Goal: Task Accomplishment & Management: Use online tool/utility

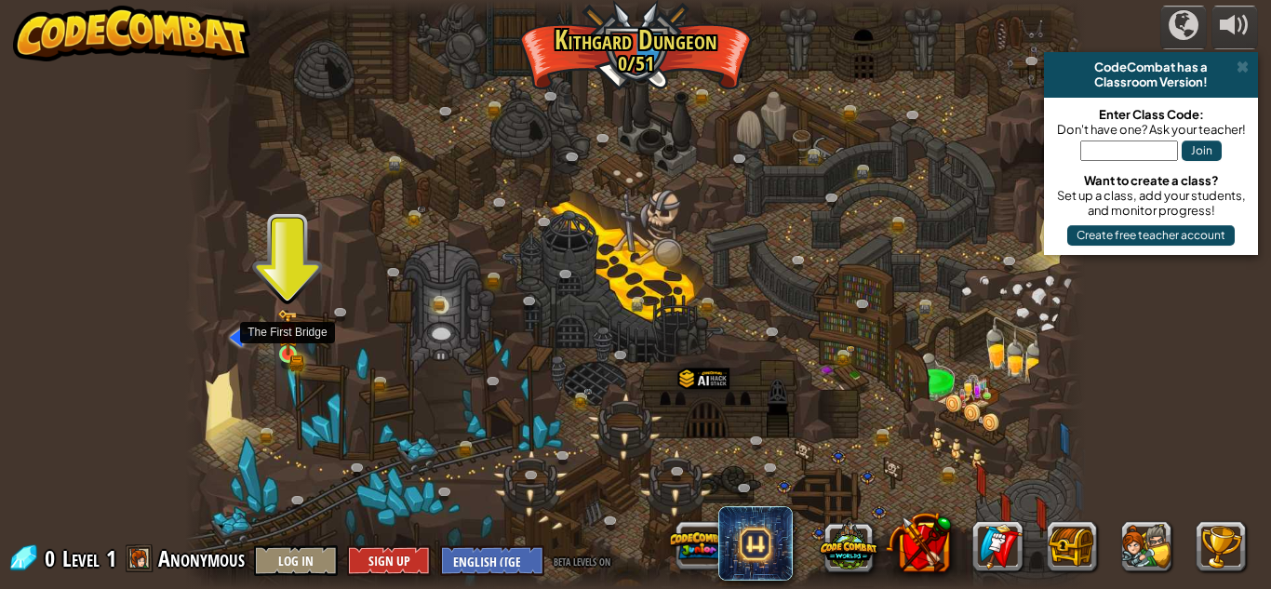
click at [296, 348] on img at bounding box center [287, 332] width 21 height 47
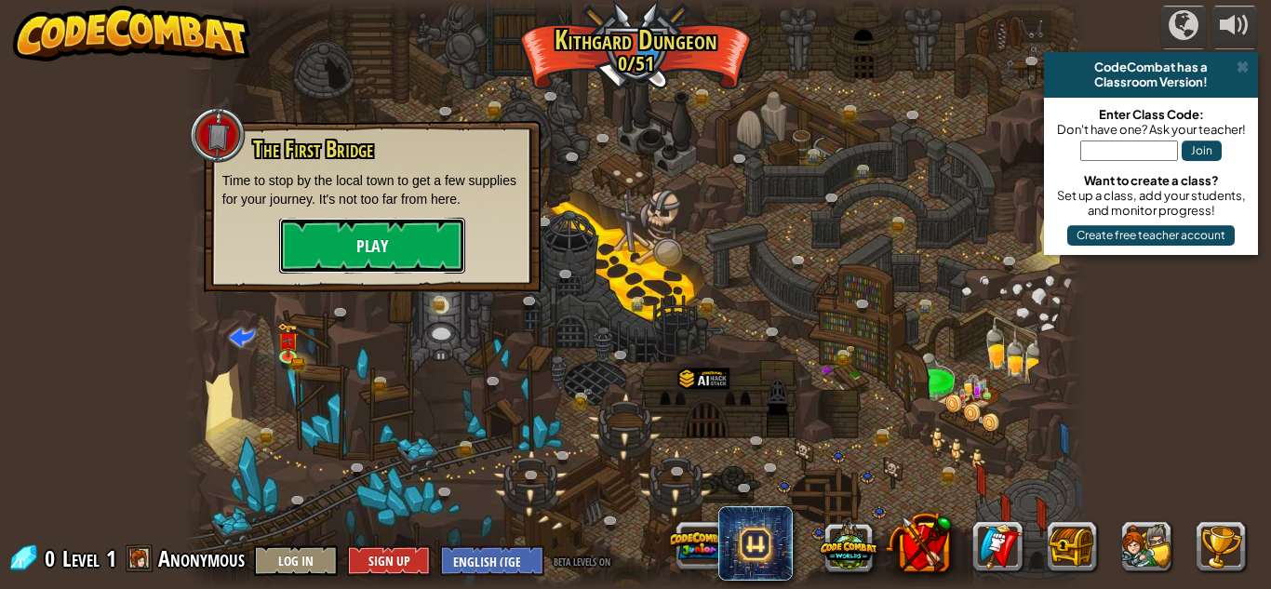
click at [354, 232] on button "Play" at bounding box center [372, 246] width 186 height 56
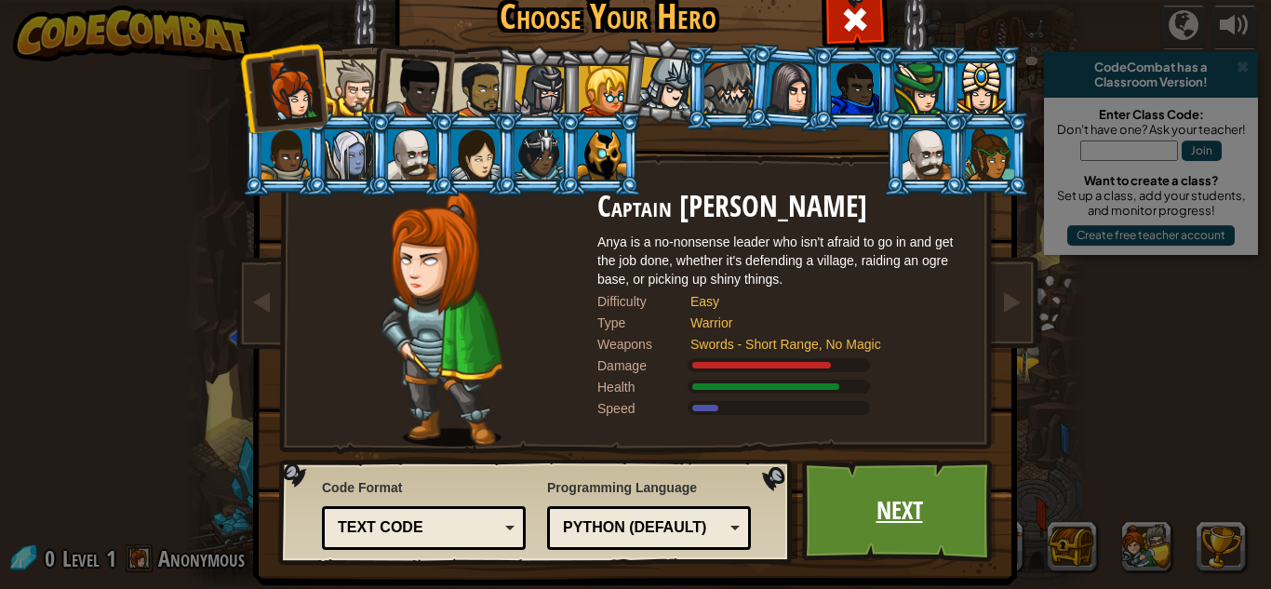
click at [898, 536] on link "Next" at bounding box center [899, 511] width 194 height 102
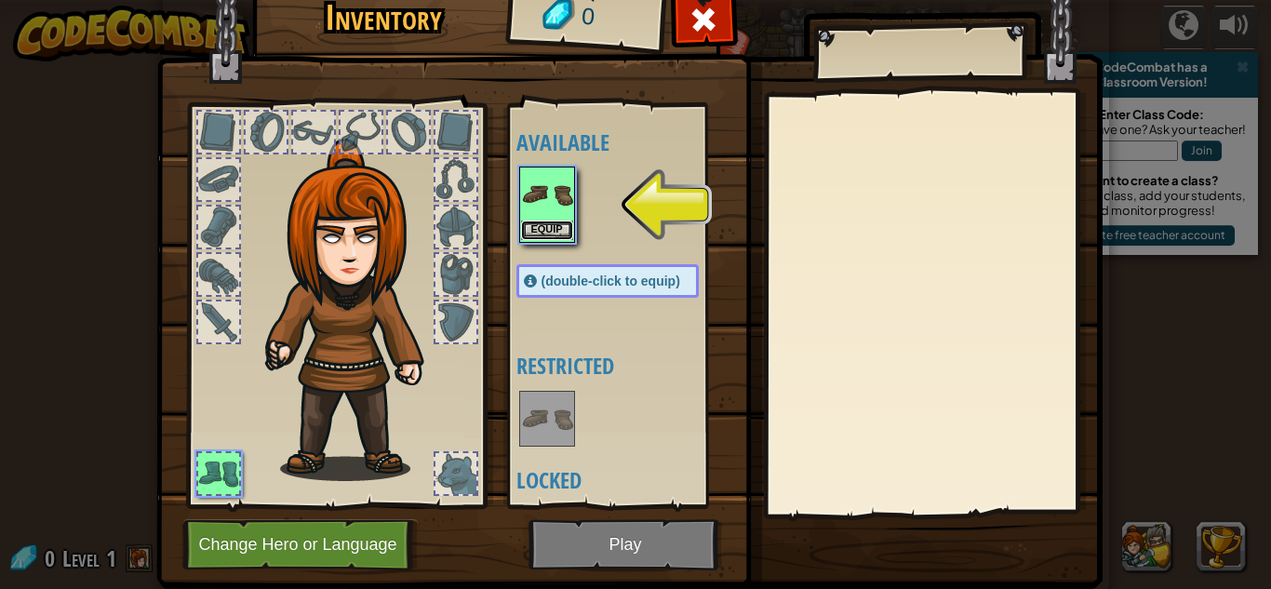
click at [540, 230] on button "Equip" at bounding box center [547, 230] width 52 height 20
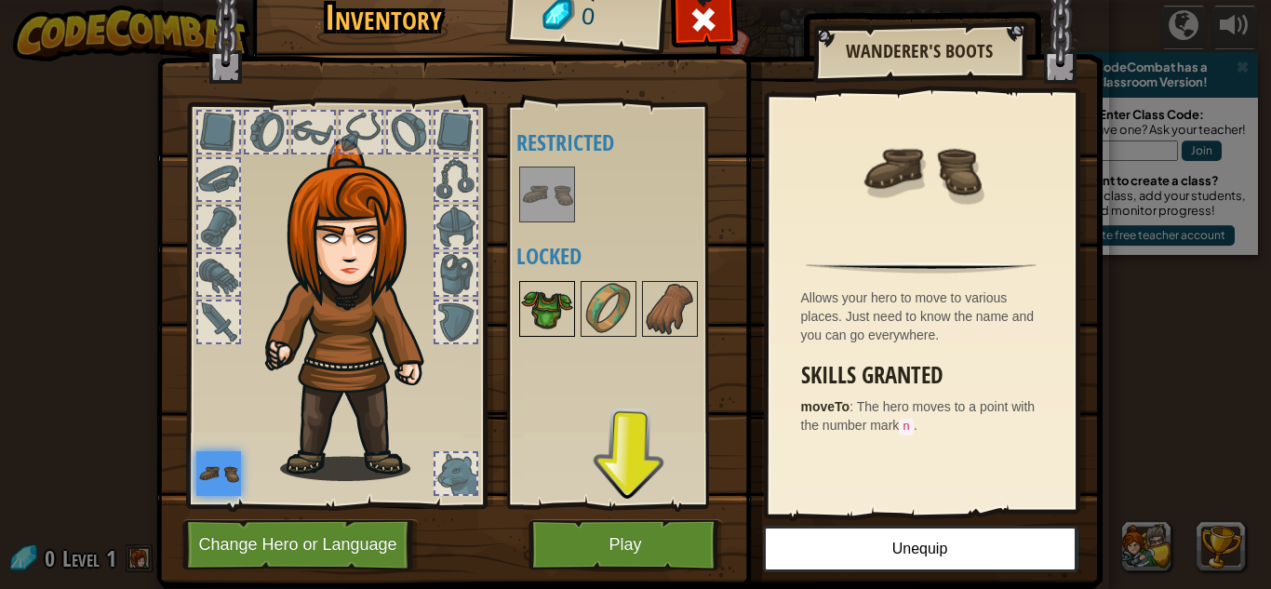
click at [556, 314] on img at bounding box center [547, 309] width 52 height 52
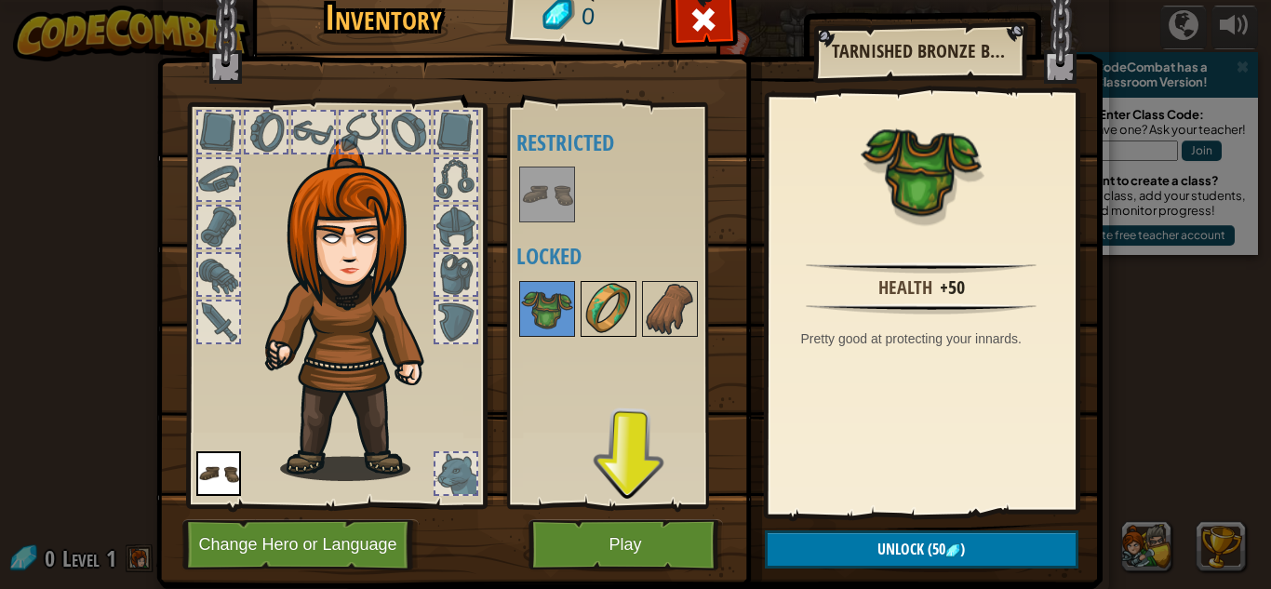
click at [610, 307] on img at bounding box center [608, 309] width 52 height 52
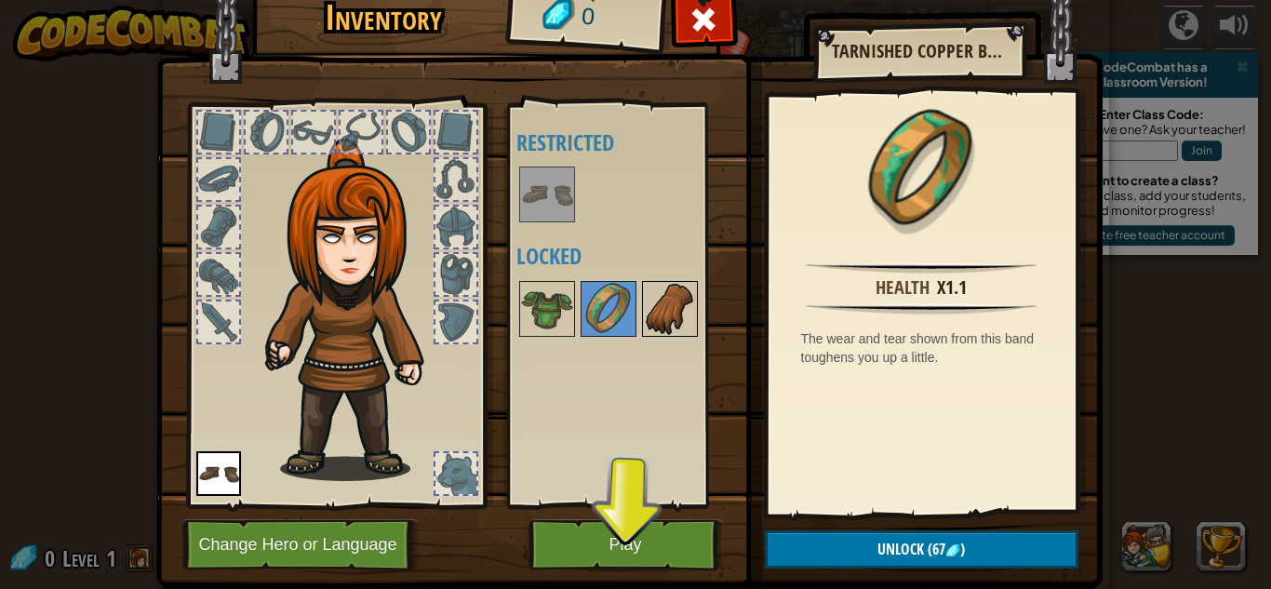
click at [674, 311] on img at bounding box center [670, 309] width 52 height 52
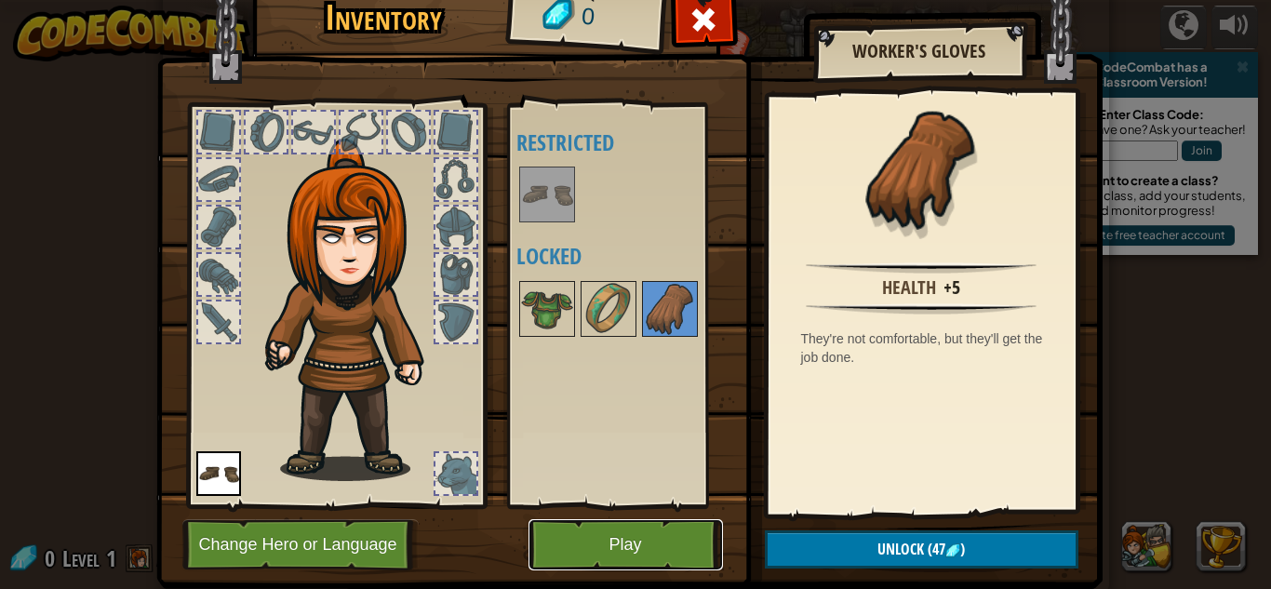
click at [601, 554] on button "Play" at bounding box center [625, 544] width 194 height 51
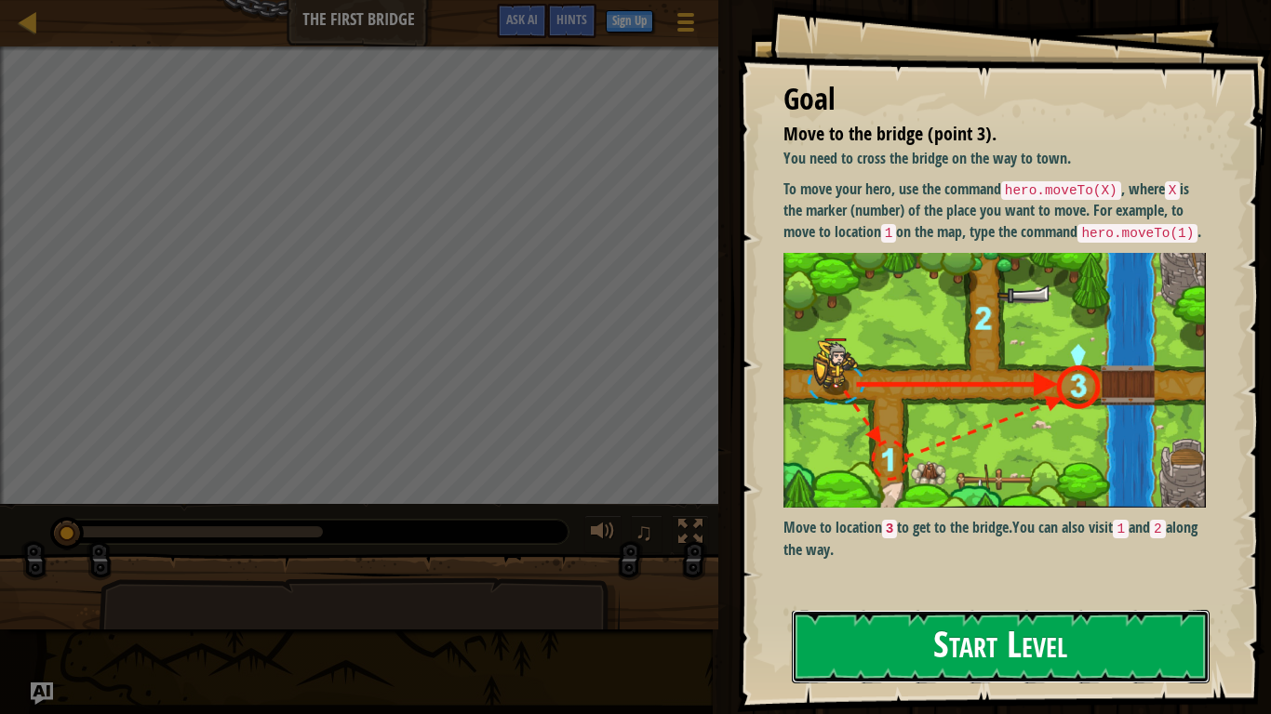
click at [857, 588] on button "Start Level" at bounding box center [1001, 646] width 418 height 73
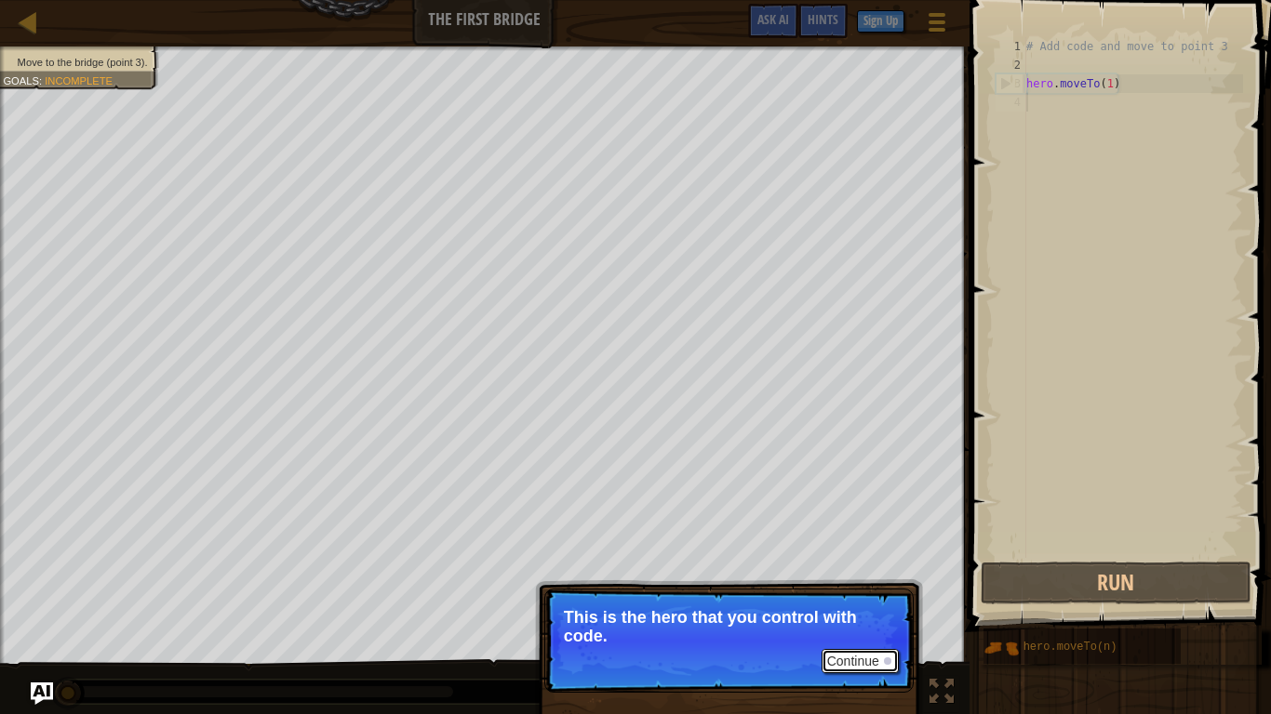
click at [887, 588] on div at bounding box center [887, 661] width 7 height 7
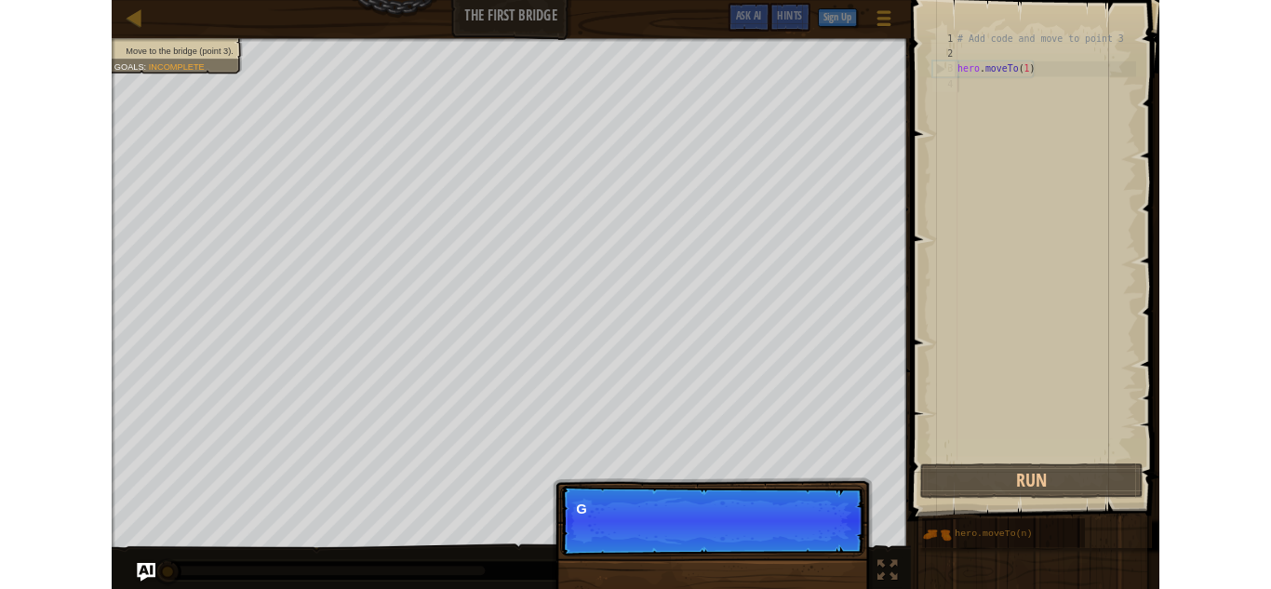
scroll to position [8, 0]
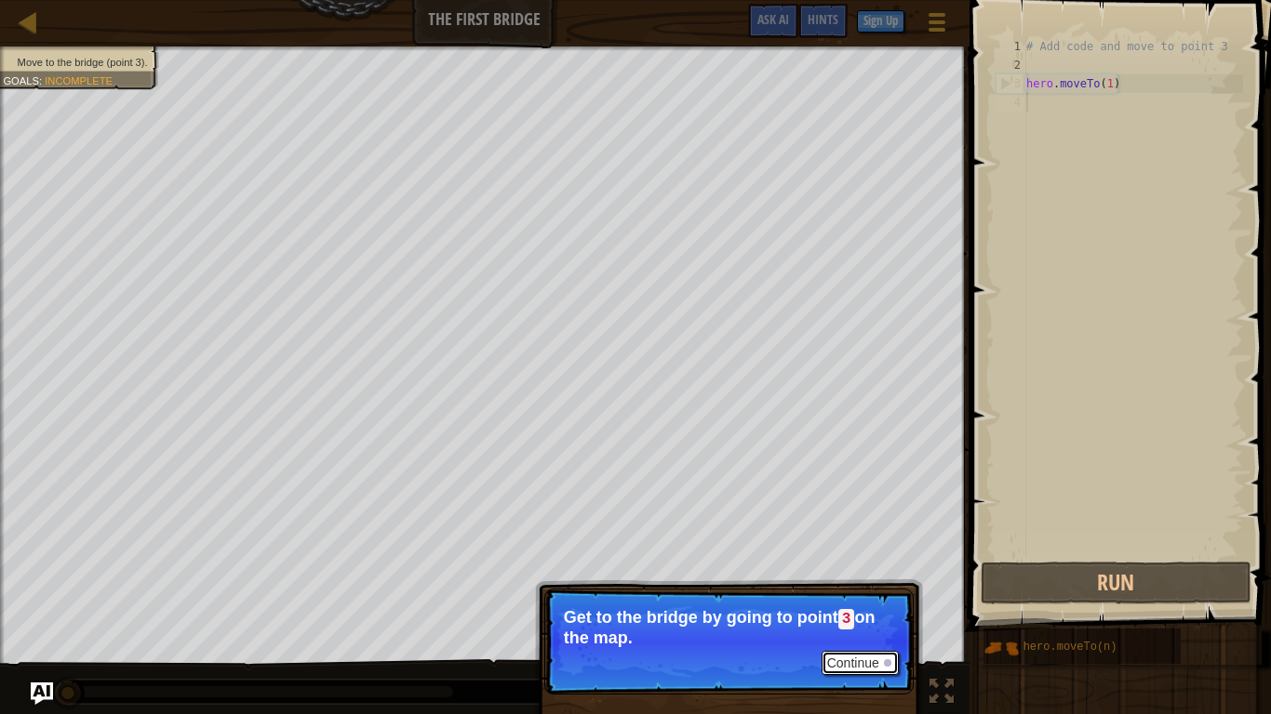
click at [886, 588] on div at bounding box center [887, 663] width 7 height 7
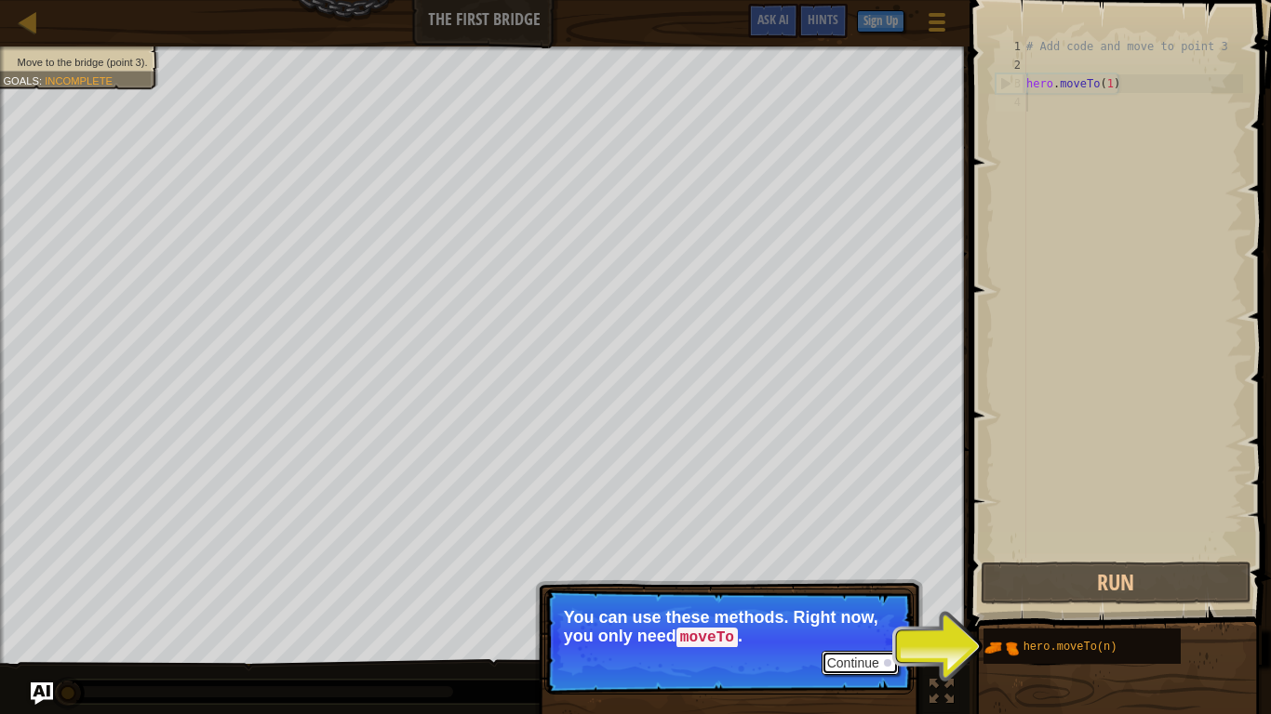
click at [849, 588] on button "Continue" at bounding box center [859, 663] width 77 height 24
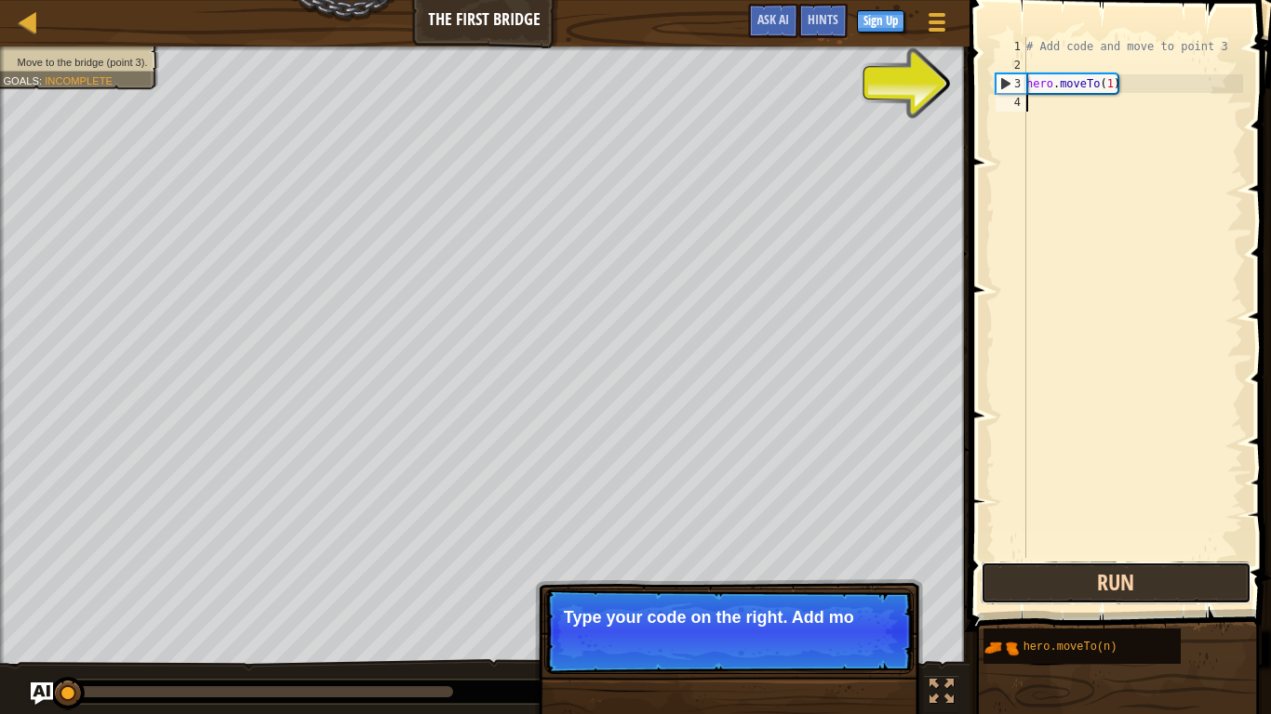
click at [1074, 586] on button "Run" at bounding box center [1116, 583] width 271 height 43
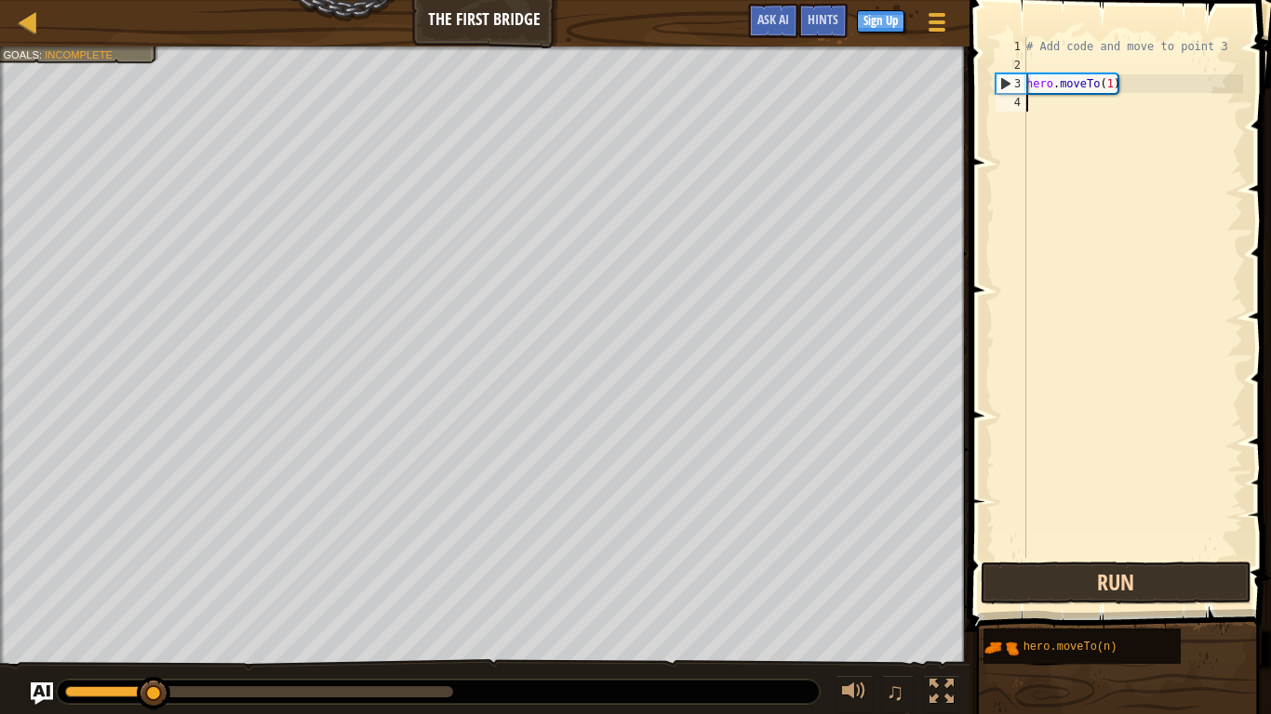
type textarea "hero.moveTo(1)"
click at [1073, 585] on button "Run" at bounding box center [1116, 583] width 271 height 43
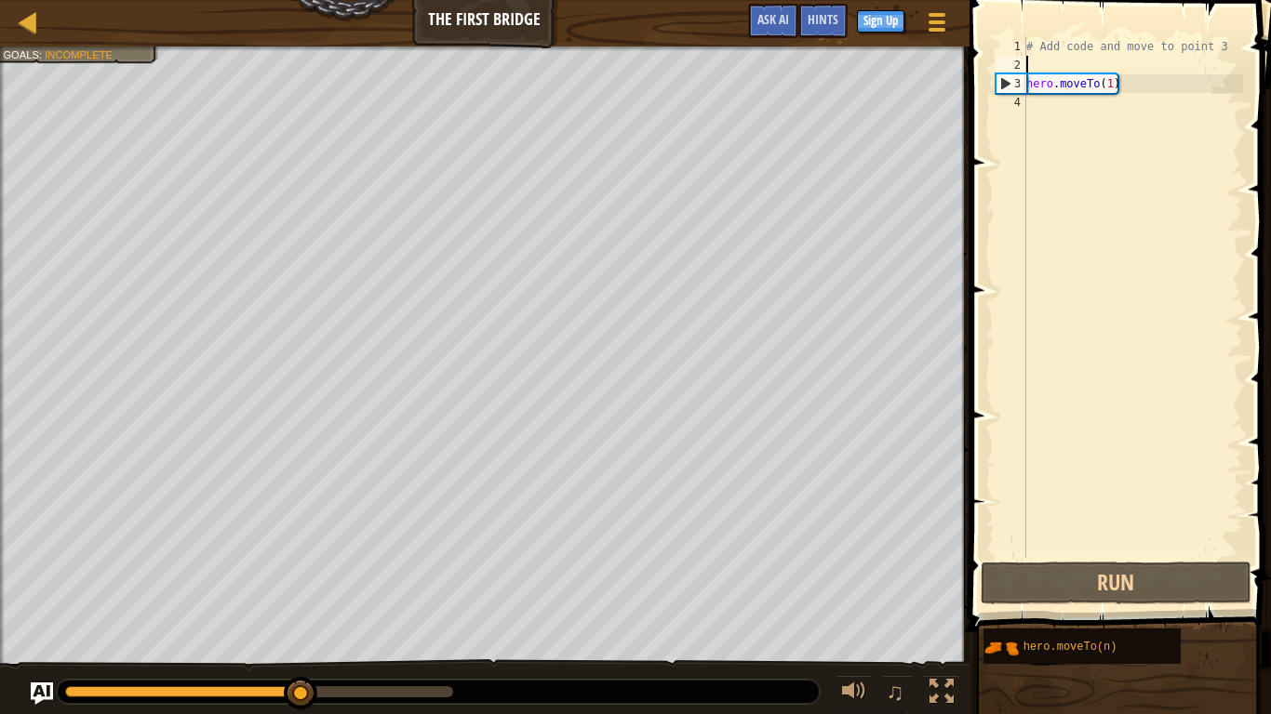
type textarea "# Add code and move to point 3"
